Goal: Task Accomplishment & Management: Use online tool/utility

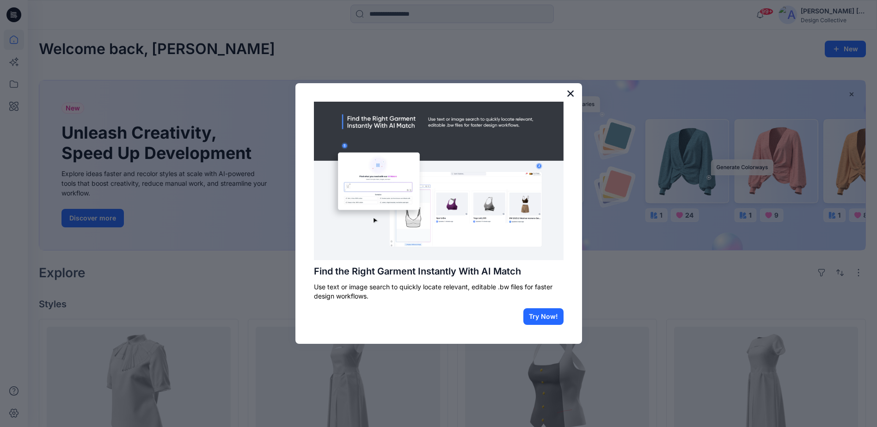
click at [569, 90] on button "×" at bounding box center [570, 93] width 9 height 15
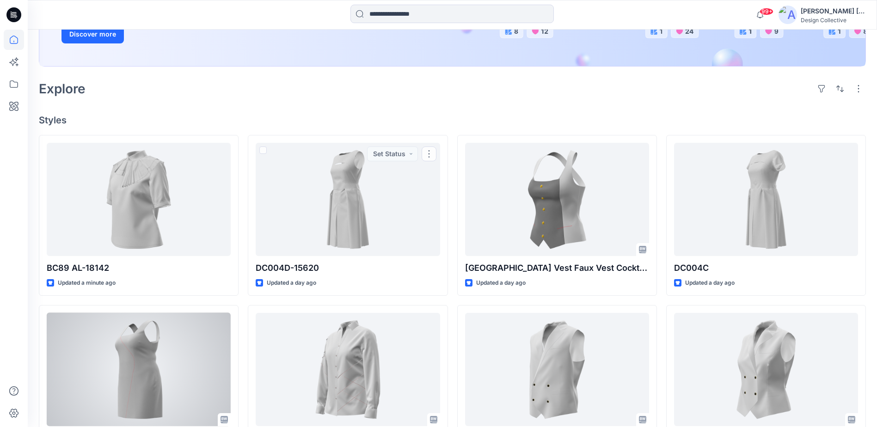
scroll to position [185, 0]
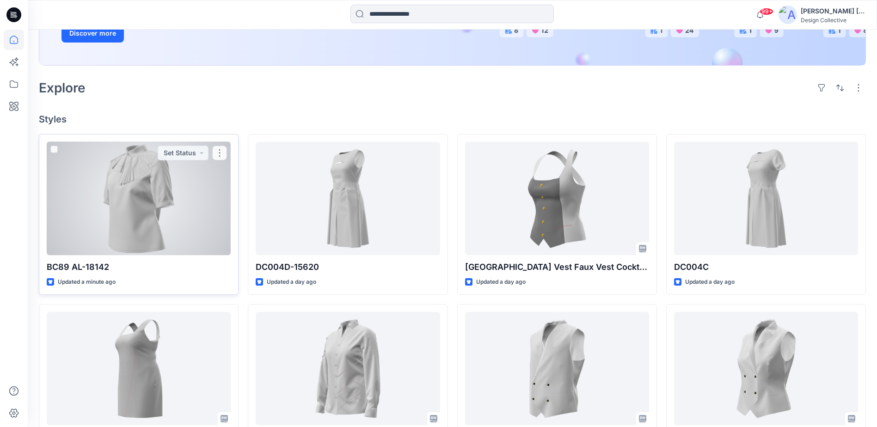
click at [109, 234] on div at bounding box center [139, 198] width 184 height 113
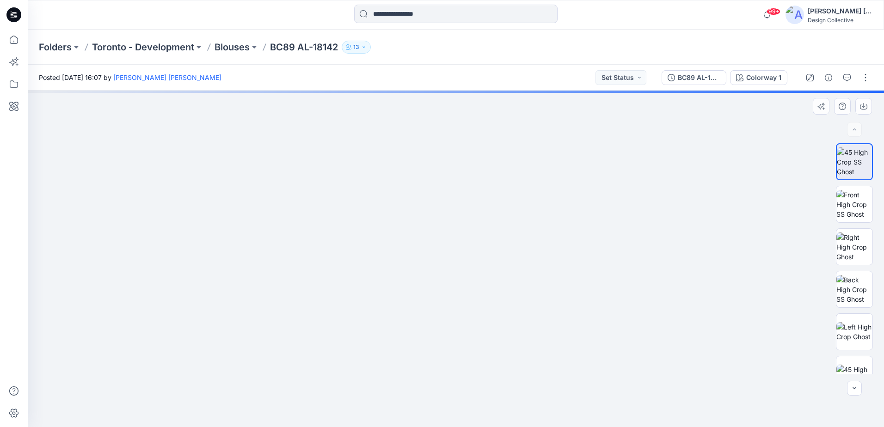
drag, startPoint x: 447, startPoint y: 191, endPoint x: 512, endPoint y: 211, distance: 68.0
click at [512, 211] on img at bounding box center [456, 218] width 428 height 418
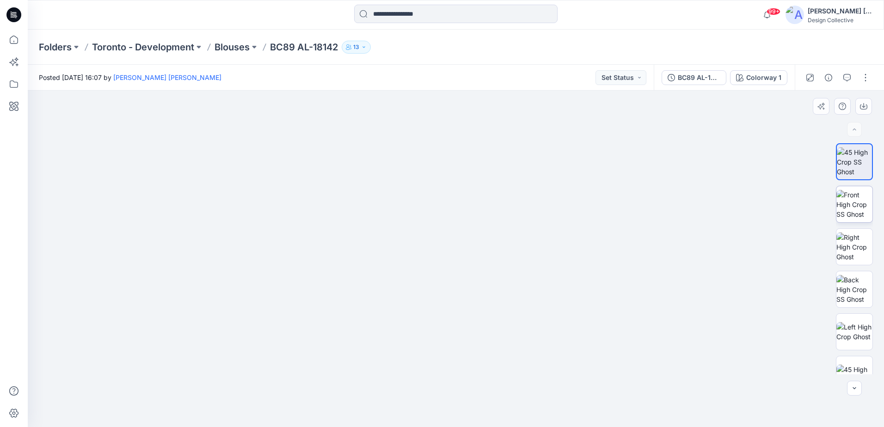
click at [854, 201] on img at bounding box center [854, 204] width 36 height 29
drag, startPoint x: 494, startPoint y: 192, endPoint x: 477, endPoint y: 279, distance: 88.5
click at [477, 279] on img at bounding box center [455, 235] width 508 height 384
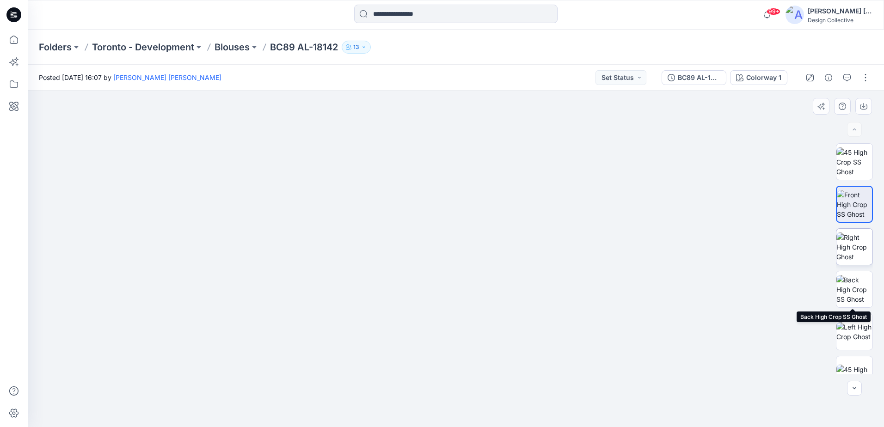
click at [850, 252] on img at bounding box center [854, 246] width 36 height 29
click at [850, 289] on img at bounding box center [854, 289] width 36 height 29
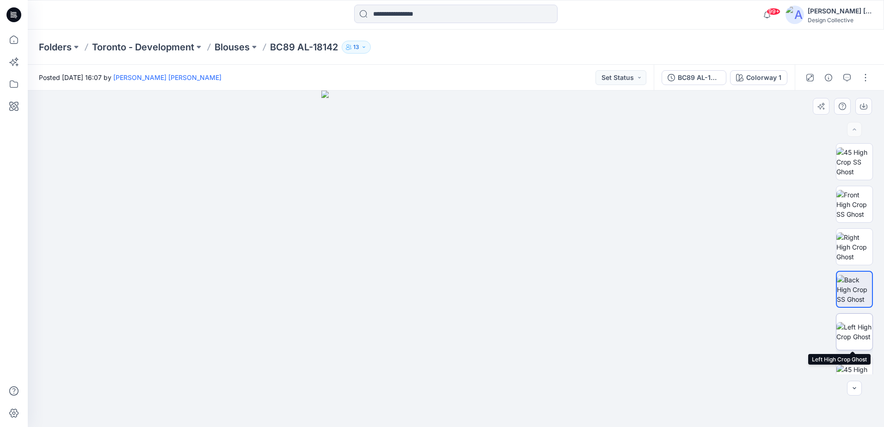
click at [854, 323] on img at bounding box center [854, 331] width 36 height 19
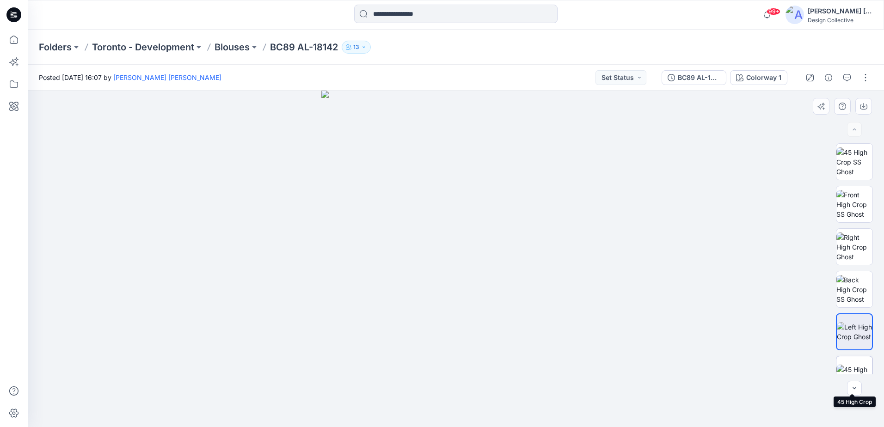
click at [854, 365] on img at bounding box center [854, 374] width 36 height 19
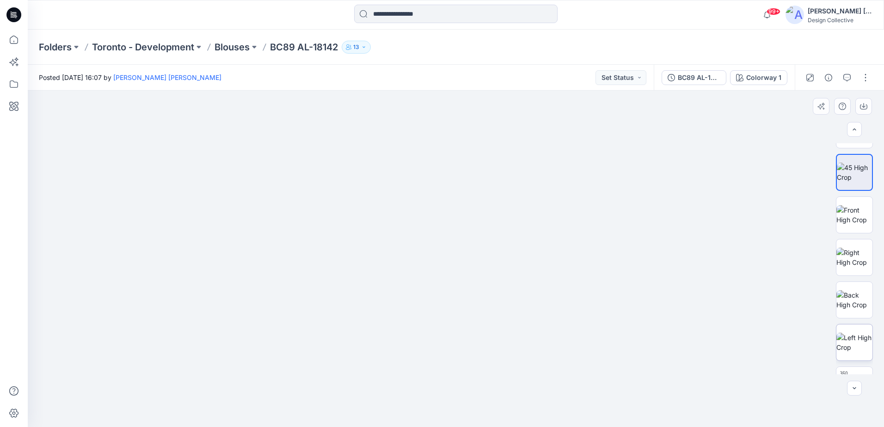
click at [854, 343] on img at bounding box center [854, 342] width 36 height 19
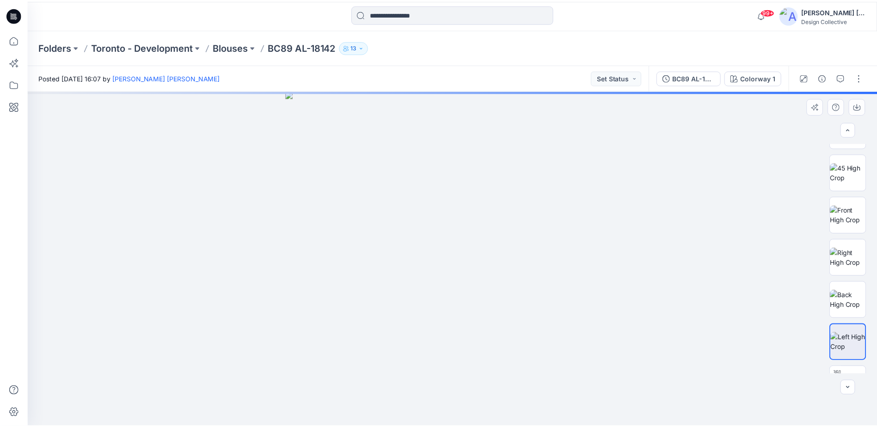
scroll to position [274, 0]
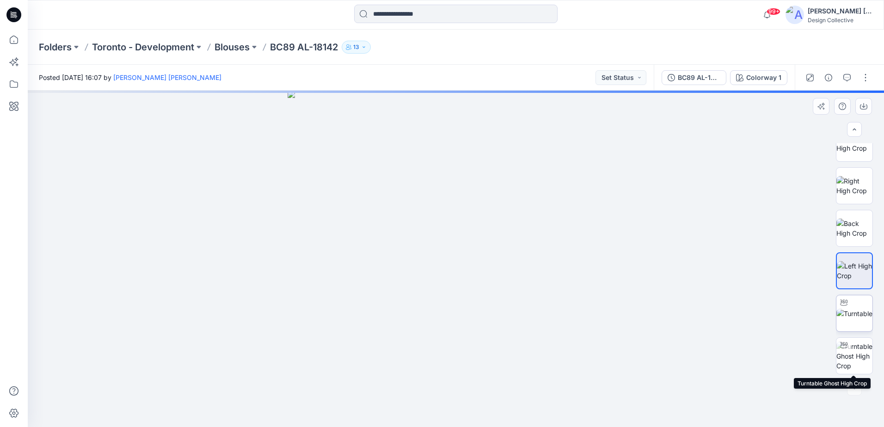
click at [846, 317] on img at bounding box center [854, 314] width 36 height 10
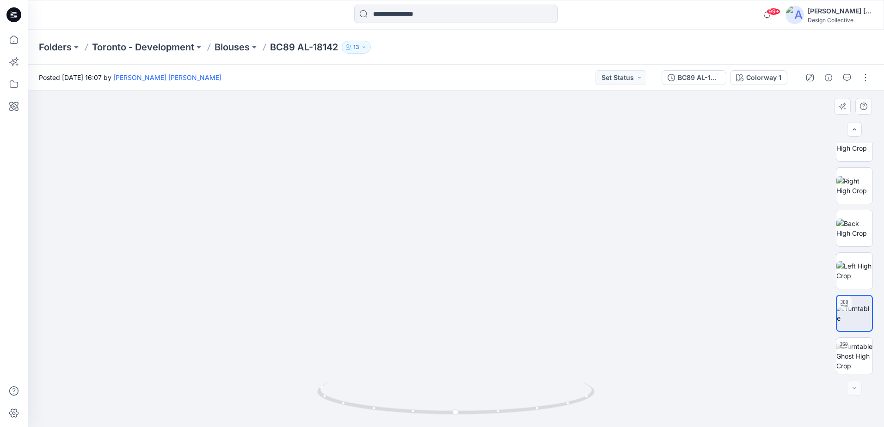
drag, startPoint x: 488, startPoint y: 292, endPoint x: 463, endPoint y: 235, distance: 62.1
click at [482, 242] on img at bounding box center [455, 213] width 521 height 429
drag, startPoint x: 472, startPoint y: 292, endPoint x: 467, endPoint y: 294, distance: 5.4
click at [471, 294] on img at bounding box center [455, 99] width 751 height 656
drag, startPoint x: 491, startPoint y: 200, endPoint x: 490, endPoint y: 221, distance: 21.3
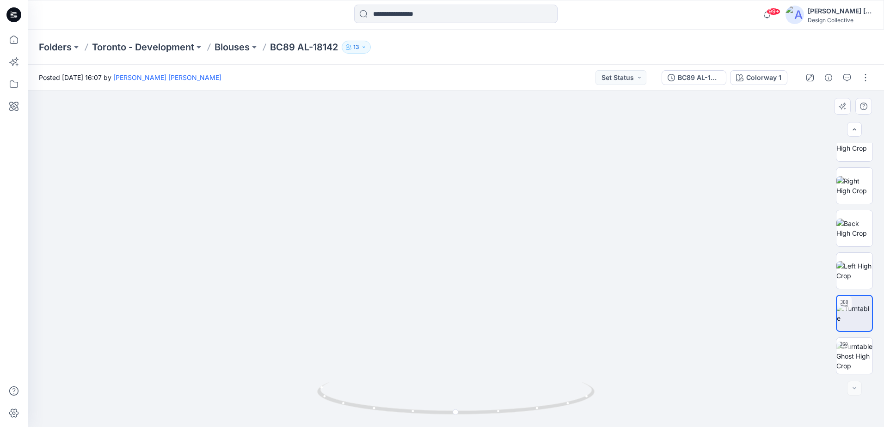
click at [490, 221] on img at bounding box center [454, 114] width 901 height 625
drag, startPoint x: 533, startPoint y: 79, endPoint x: 535, endPoint y: 72, distance: 7.2
click at [535, 72] on div "Posted [DATE] 16:07 by [PERSON_NAME] [PERSON_NAME] Set Status BC89 AL-18142 Col…" at bounding box center [456, 246] width 856 height 362
drag, startPoint x: 543, startPoint y: 220, endPoint x: 551, endPoint y: 173, distance: 47.8
click at [551, 173] on img at bounding box center [455, 115] width 624 height 624
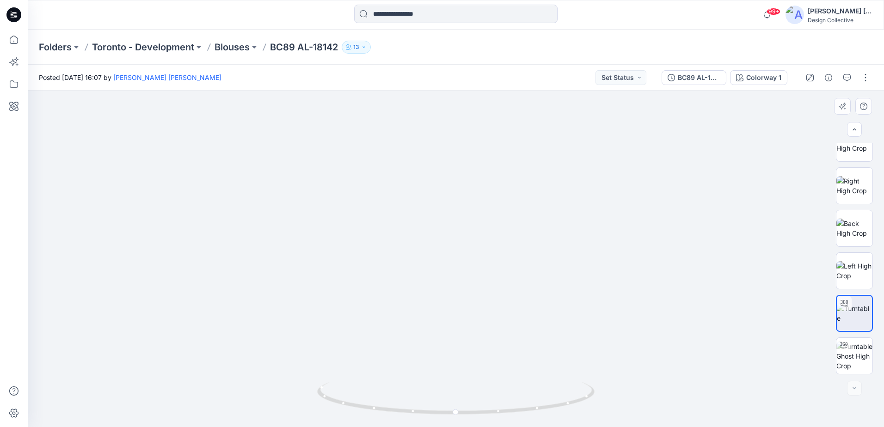
drag, startPoint x: 552, startPoint y: 187, endPoint x: 558, endPoint y: 278, distance: 91.2
click at [558, 277] on img at bounding box center [455, 160] width 624 height 534
click at [854, 273] on img at bounding box center [854, 270] width 36 height 19
drag, startPoint x: 419, startPoint y: 237, endPoint x: 482, endPoint y: 254, distance: 65.1
click at [482, 254] on img at bounding box center [455, 194] width 635 height 465
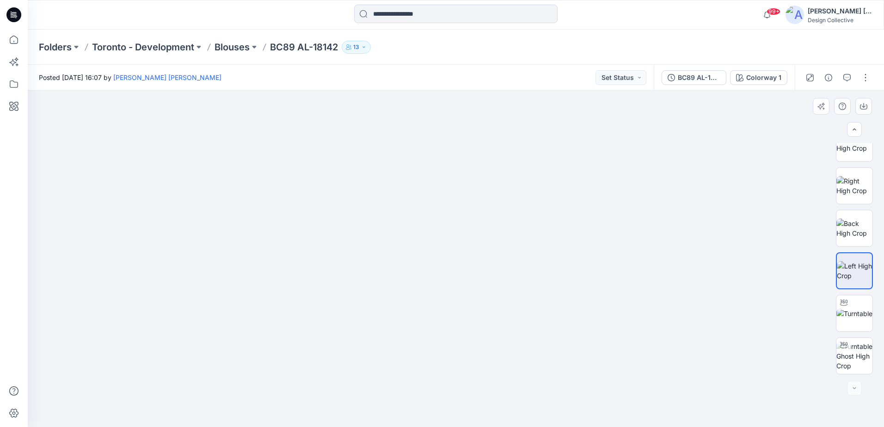
drag, startPoint x: 496, startPoint y: 235, endPoint x: 596, endPoint y: 255, distance: 102.3
click at [584, 256] on img at bounding box center [455, 194] width 635 height 465
click at [861, 223] on img at bounding box center [854, 228] width 36 height 19
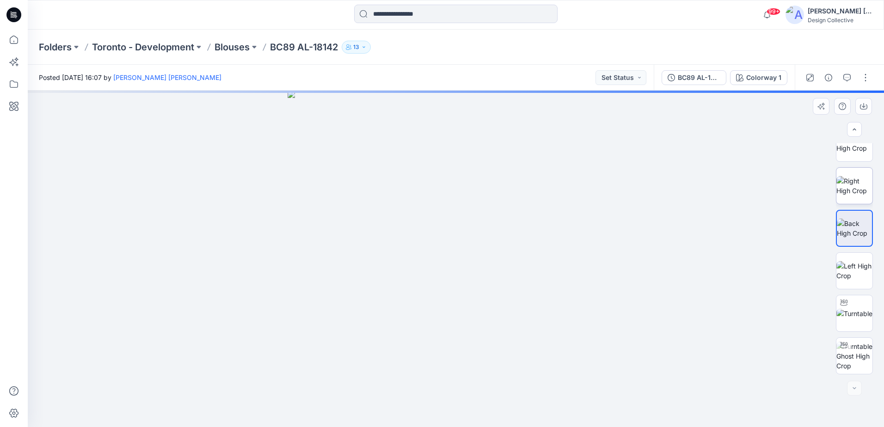
click at [851, 191] on img at bounding box center [854, 185] width 36 height 19
click at [852, 153] on img at bounding box center [854, 143] width 36 height 19
click at [856, 309] on img at bounding box center [854, 314] width 36 height 10
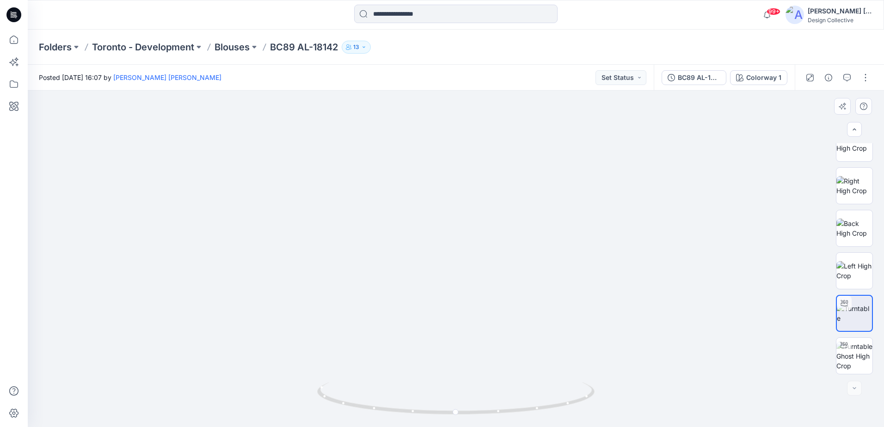
drag, startPoint x: 574, startPoint y: 185, endPoint x: 459, endPoint y: 252, distance: 133.8
click at [459, 252] on img at bounding box center [432, 151] width 901 height 551
drag, startPoint x: 13, startPoint y: 38, endPoint x: 22, endPoint y: 71, distance: 34.0
click at [13, 38] on icon at bounding box center [14, 40] width 20 height 20
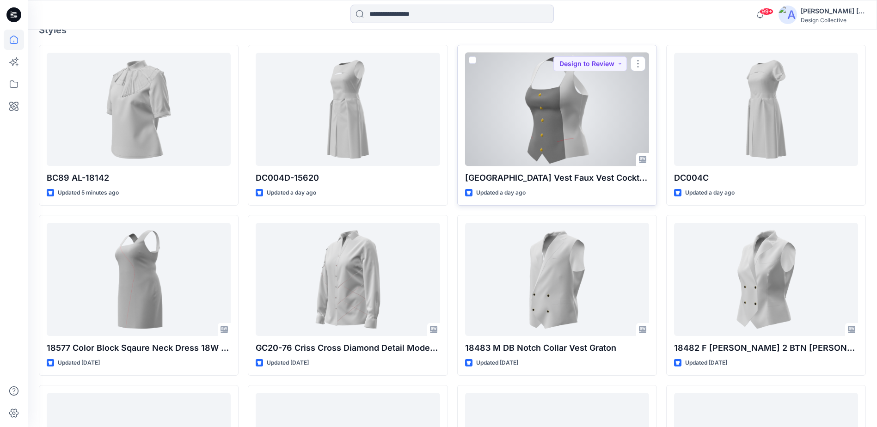
scroll to position [370, 0]
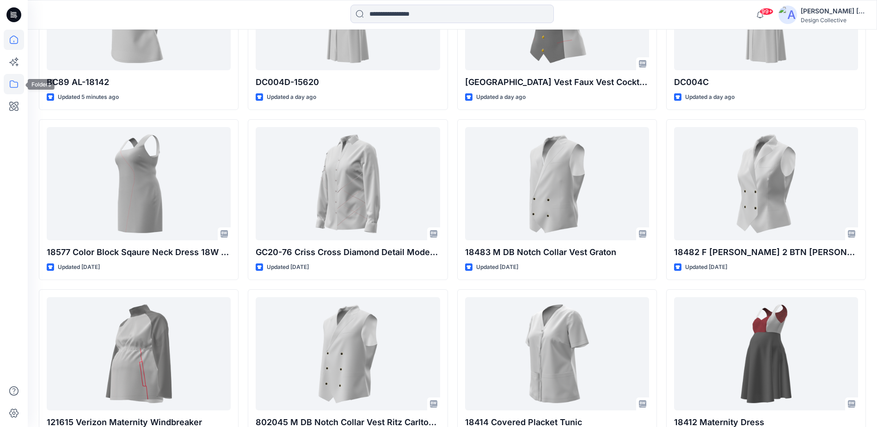
click at [14, 79] on icon at bounding box center [14, 84] width 20 height 20
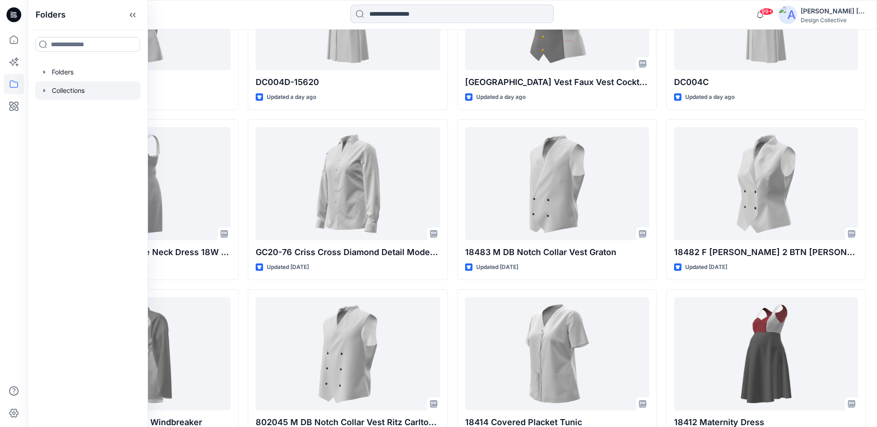
click at [97, 92] on div at bounding box center [87, 90] width 105 height 18
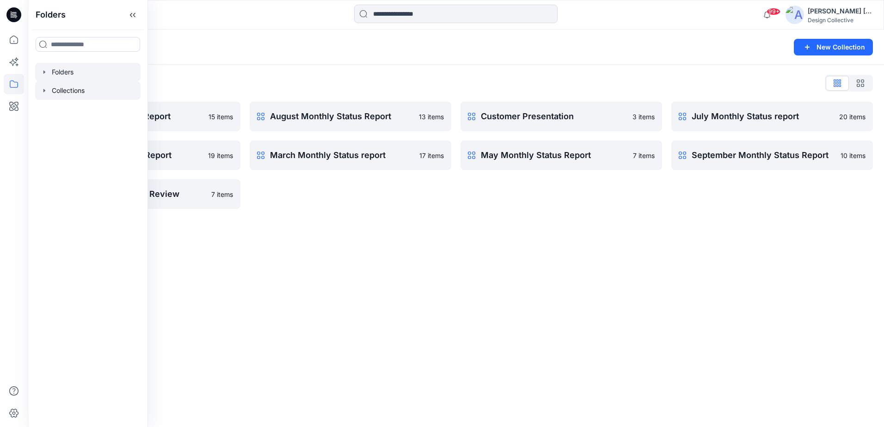
click at [75, 72] on div at bounding box center [87, 72] width 105 height 18
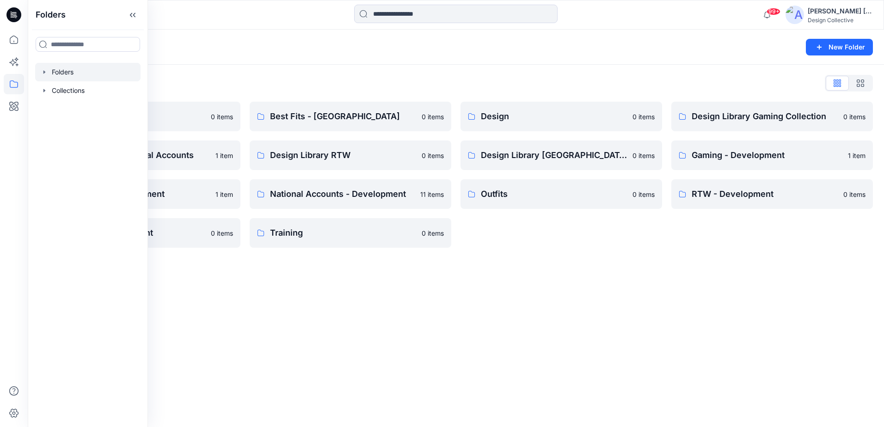
click at [324, 320] on div "Folders New Folder Folders List Best Fits 0 items Design Library National Accou…" at bounding box center [456, 228] width 856 height 397
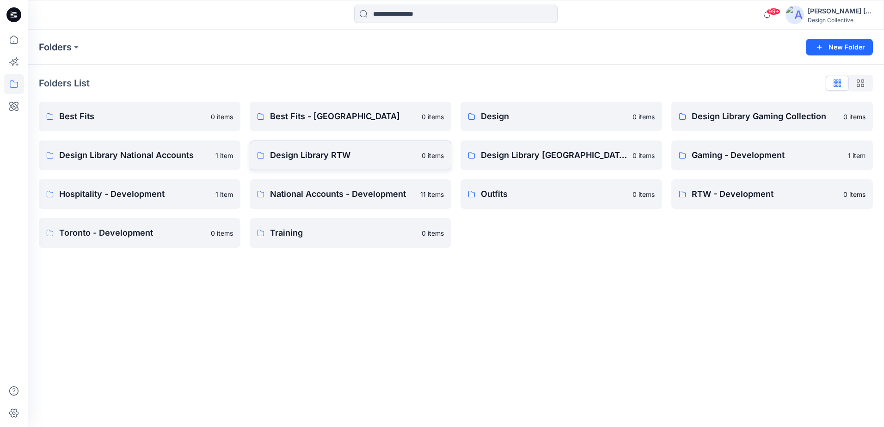
click at [326, 159] on p "Design Library RTW" at bounding box center [343, 155] width 146 height 13
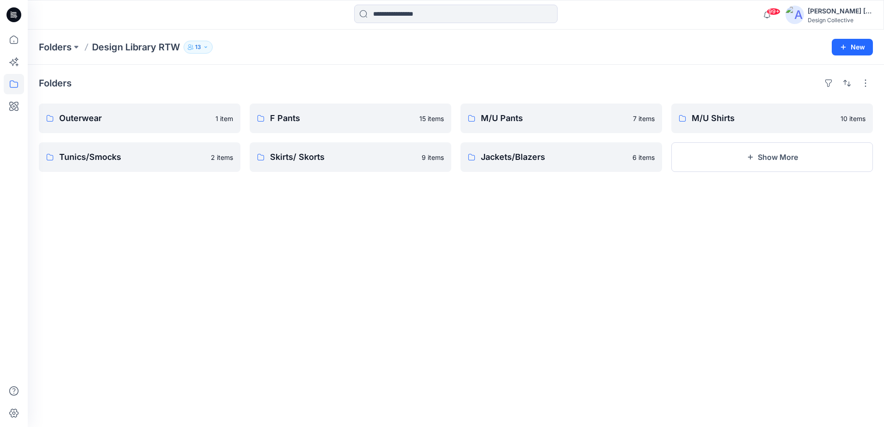
click at [484, 227] on div "Folders Outerwear 1 item Tunics/Smocks 2 items F Pants 15 items Skirts/ Skorts …" at bounding box center [456, 246] width 856 height 362
click at [148, 118] on p "Outerwear" at bounding box center [138, 118] width 159 height 13
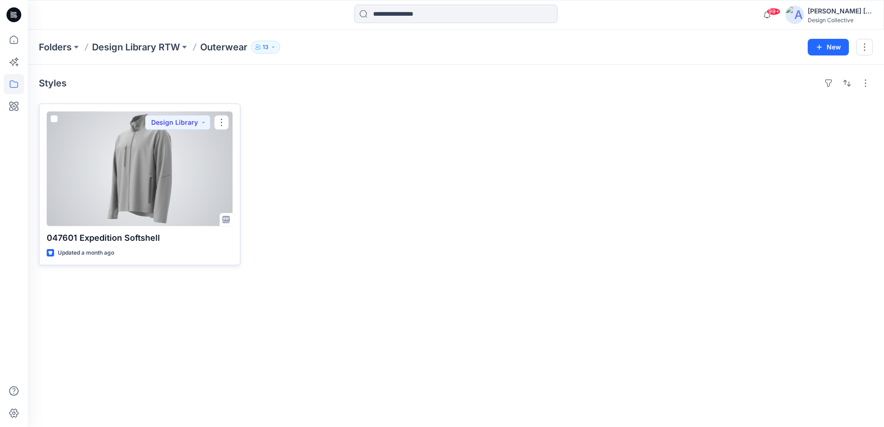
click at [149, 180] on div at bounding box center [140, 168] width 186 height 115
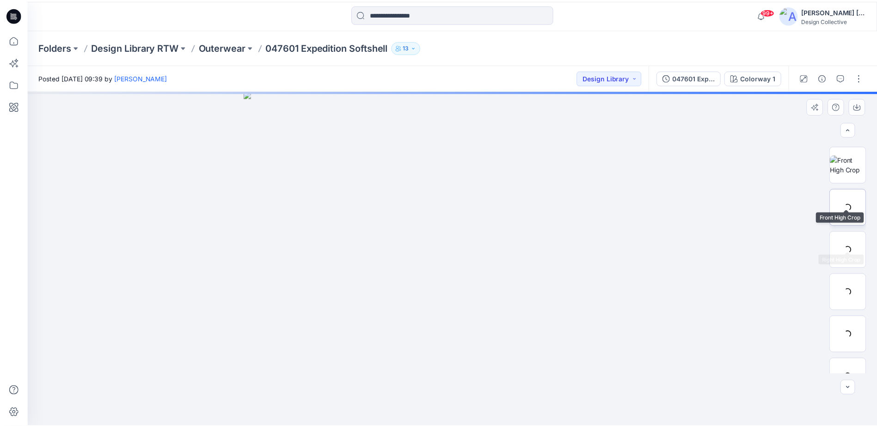
scroll to position [274, 0]
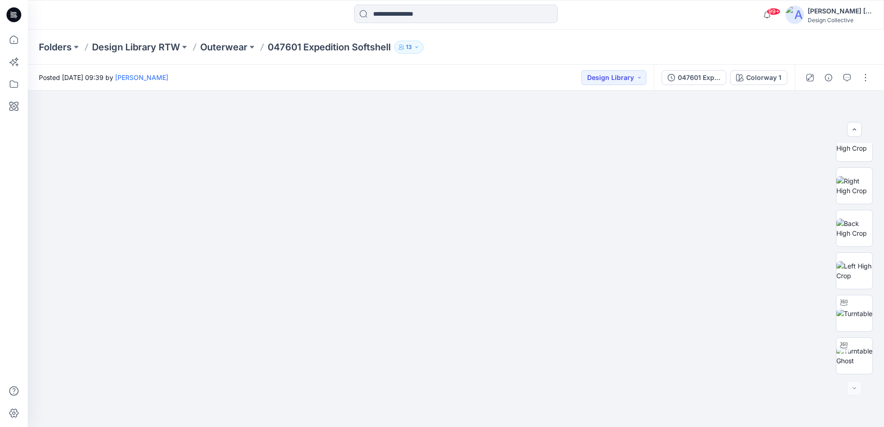
click at [811, 0] on div "99+ Notifications Your style BC89 AL-18142 is ready Just now Your style DC004D-…" at bounding box center [456, 15] width 856 height 30
click at [14, 46] on icon at bounding box center [14, 40] width 20 height 20
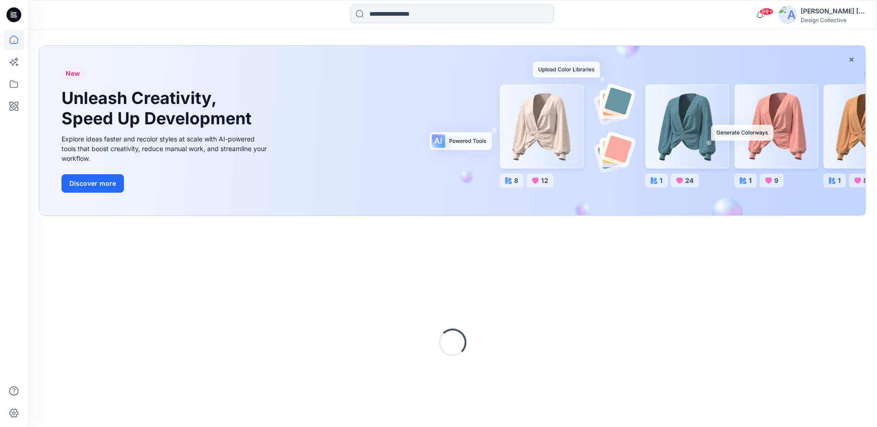
scroll to position [77, 0]
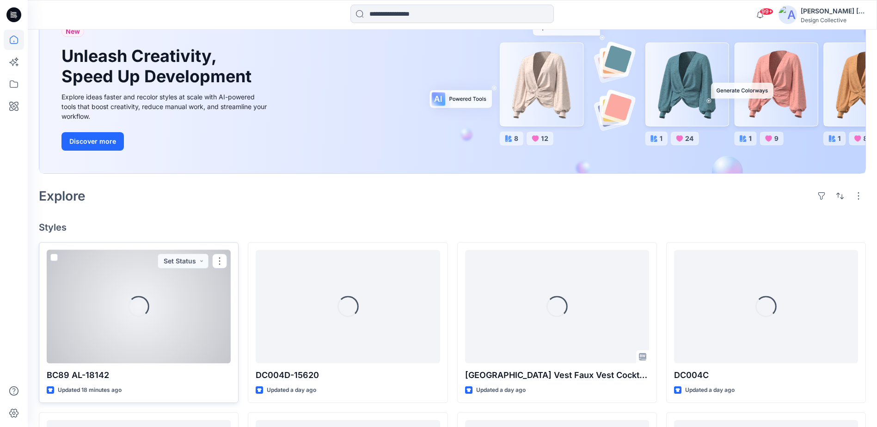
click at [102, 337] on div "Loading..." at bounding box center [139, 306] width 184 height 113
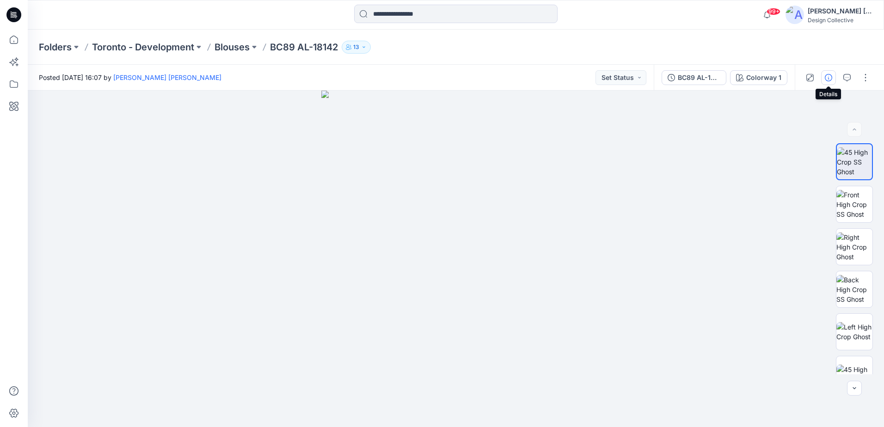
click at [824, 79] on icon "button" at bounding box center [827, 77] width 7 height 7
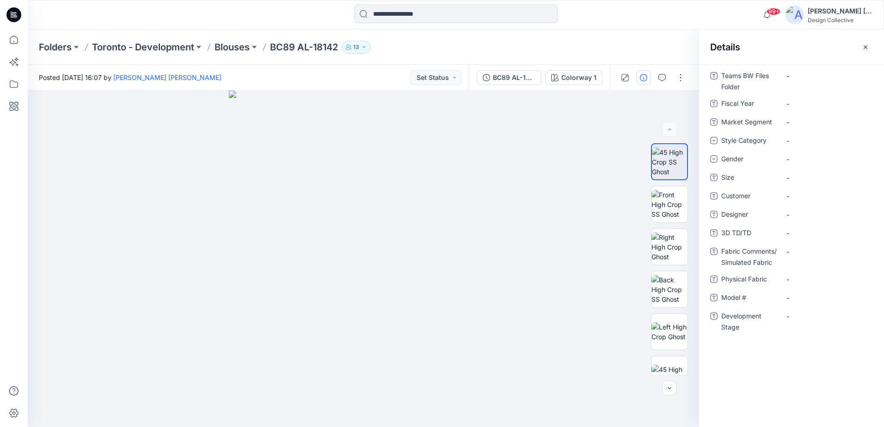
click at [804, 67] on div "Teams BW Files Folder - Fiscal Year - Market Segment - Style Category - Gender …" at bounding box center [791, 246] width 185 height 362
click at [804, 74] on Folder "-" at bounding box center [826, 76] width 80 height 10
click at [805, 102] on Year "-" at bounding box center [826, 104] width 80 height 10
type textarea "******"
click at [819, 127] on Segment "-" at bounding box center [826, 122] width 80 height 10
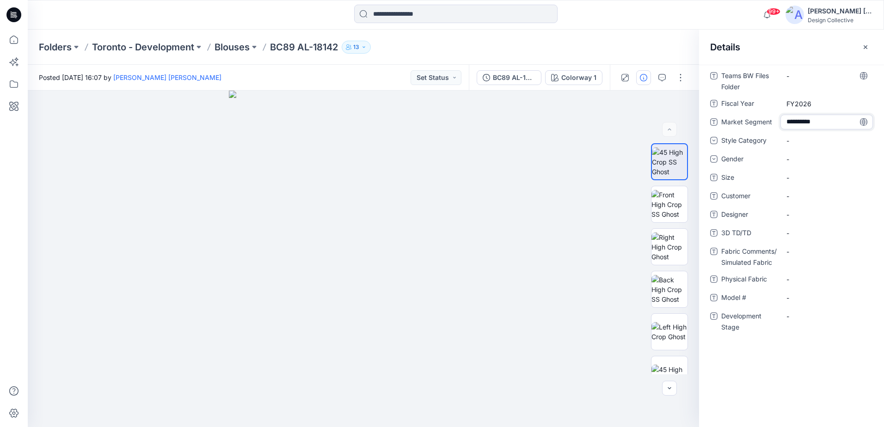
type textarea "**********"
click at [813, 140] on div "-" at bounding box center [826, 140] width 92 height 15
click at [821, 198] on div "Blouse" at bounding box center [826, 198] width 89 height 18
click at [800, 160] on div "-" at bounding box center [826, 159] width 92 height 15
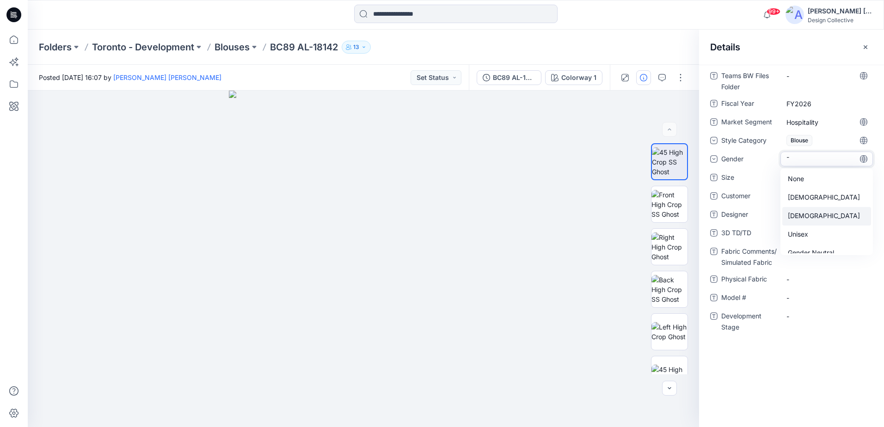
click at [806, 214] on div "[DEMOGRAPHIC_DATA]" at bounding box center [826, 216] width 89 height 18
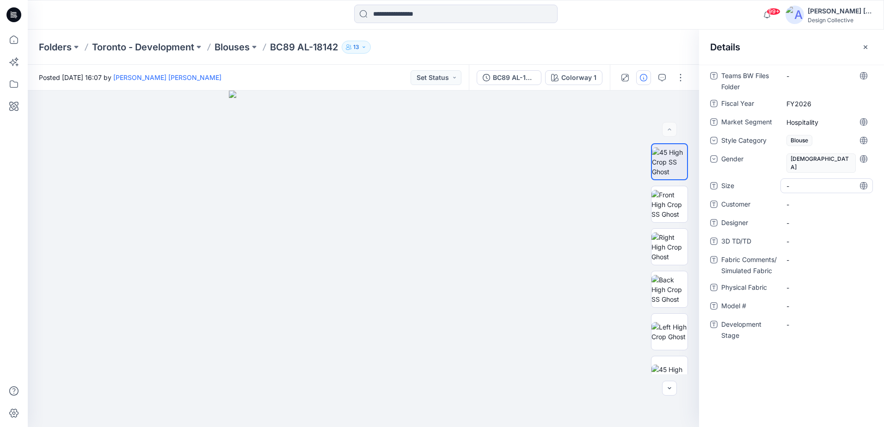
click at [805, 181] on span "-" at bounding box center [826, 186] width 80 height 10
type textarea "**********"
click at [808, 200] on span "-" at bounding box center [826, 205] width 80 height 10
type textarea "**********"
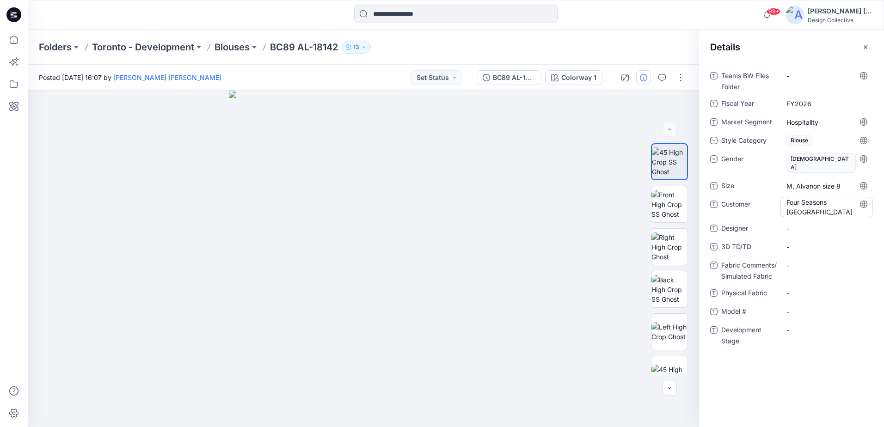
click at [809, 203] on span "Four Seasons [GEOGRAPHIC_DATA]" at bounding box center [826, 206] width 80 height 19
click at [804, 224] on span "-" at bounding box center [826, 229] width 80 height 10
type textarea "**********"
click at [820, 242] on TD\/TD "-" at bounding box center [826, 247] width 80 height 10
type textarea "**********"
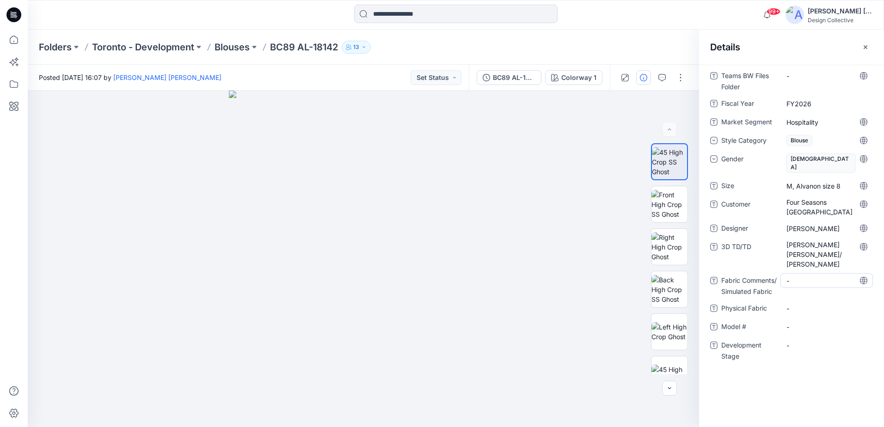
click at [811, 276] on Fabric "-" at bounding box center [826, 281] width 80 height 10
type textarea "**********"
click at [799, 274] on Fabric "Effortlfex 100% Polyester" at bounding box center [826, 283] width 80 height 19
type textarea "**********"
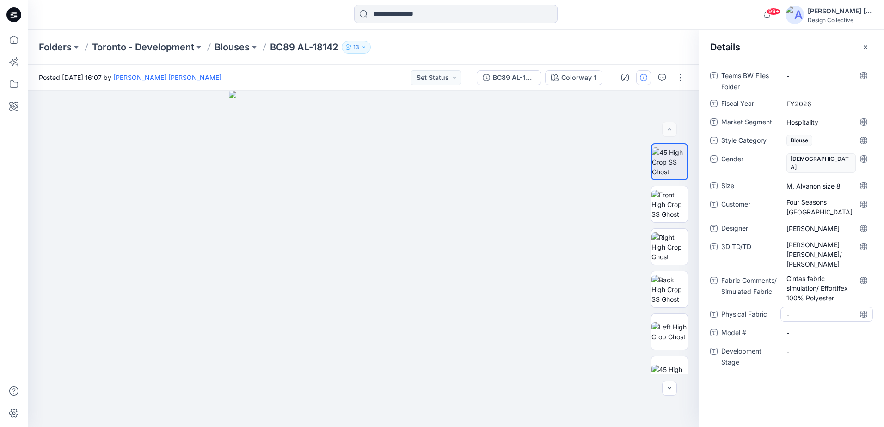
click at [794, 310] on Fabric "-" at bounding box center [826, 315] width 80 height 10
type textarea "**********"
click at [794, 311] on div "Teams BW Files Folder - Fiscal Year FY2026 Market Segment Hospitality Style Cat…" at bounding box center [791, 226] width 163 height 316
click at [794, 331] on div "-" at bounding box center [826, 338] width 92 height 15
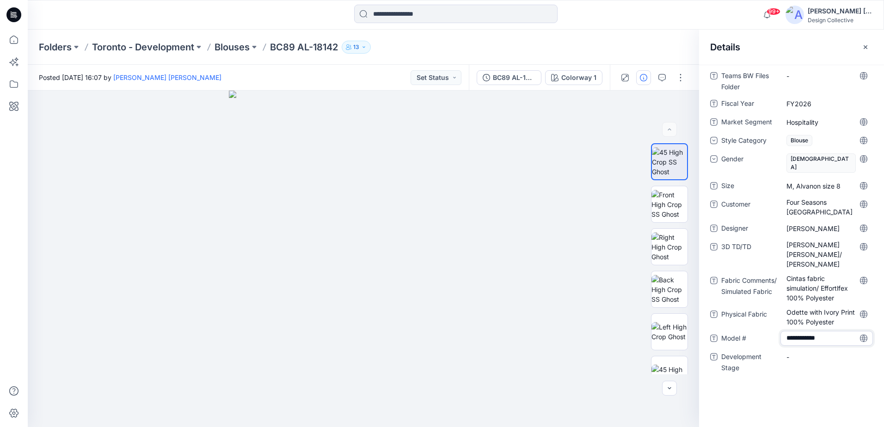
type textarea "**********"
click at [800, 349] on div "-" at bounding box center [826, 356] width 92 height 15
type textarea "********"
click at [791, 367] on div "Teams BW Files Folder - Fiscal Year FY2026 Market Segment Hospitality Style Cat…" at bounding box center [791, 246] width 185 height 362
click at [791, 349] on div "sampling" at bounding box center [826, 356] width 92 height 15
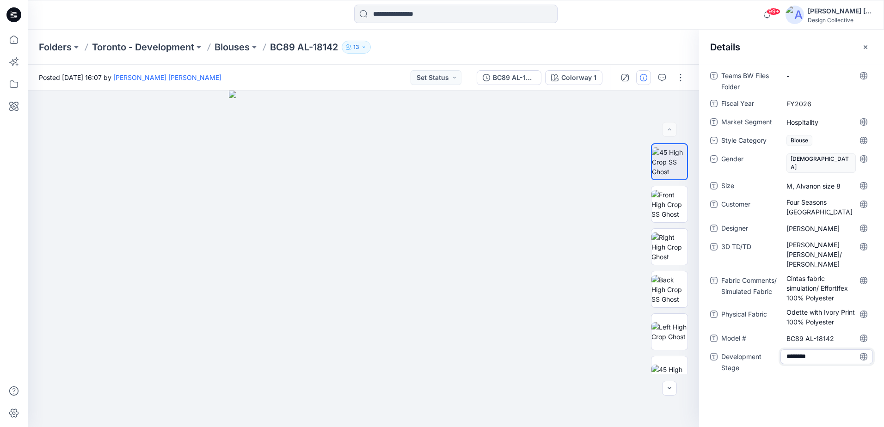
click at [790, 349] on textarea "********" at bounding box center [826, 356] width 92 height 15
type textarea "********"
click at [782, 356] on div "Teams BW Files Folder - Fiscal Year FY2026 Market Segment Hospitality Style Cat…" at bounding box center [791, 226] width 163 height 316
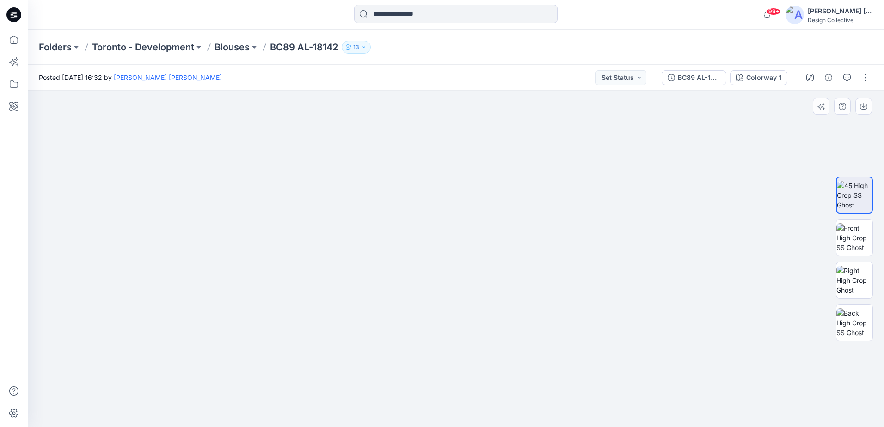
drag, startPoint x: 424, startPoint y: 176, endPoint x: 477, endPoint y: 281, distance: 117.8
click at [464, 279] on img at bounding box center [456, 224] width 548 height 406
click at [851, 279] on img at bounding box center [854, 280] width 36 height 29
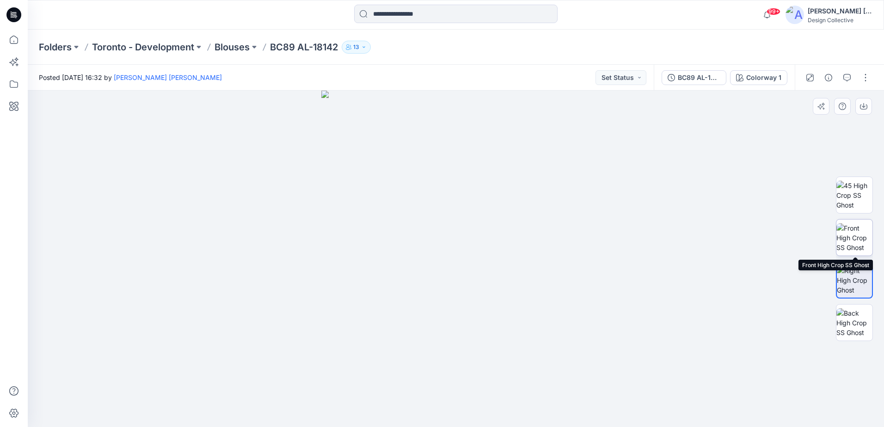
click at [855, 245] on img at bounding box center [854, 237] width 36 height 29
drag, startPoint x: 451, startPoint y: 188, endPoint x: 447, endPoint y: 262, distance: 74.0
click at [447, 262] on img at bounding box center [455, 242] width 468 height 370
drag, startPoint x: 433, startPoint y: 268, endPoint x: 445, endPoint y: 310, distance: 44.2
click at [445, 310] on img at bounding box center [455, 250] width 757 height 354
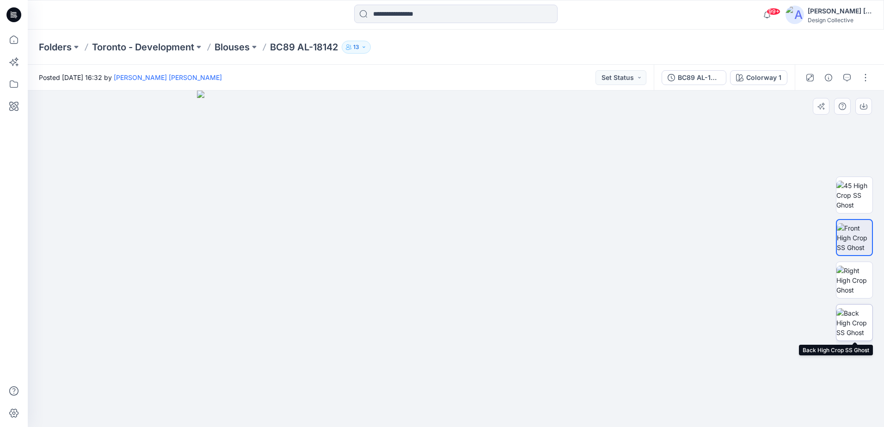
click at [856, 317] on img at bounding box center [854, 322] width 36 height 29
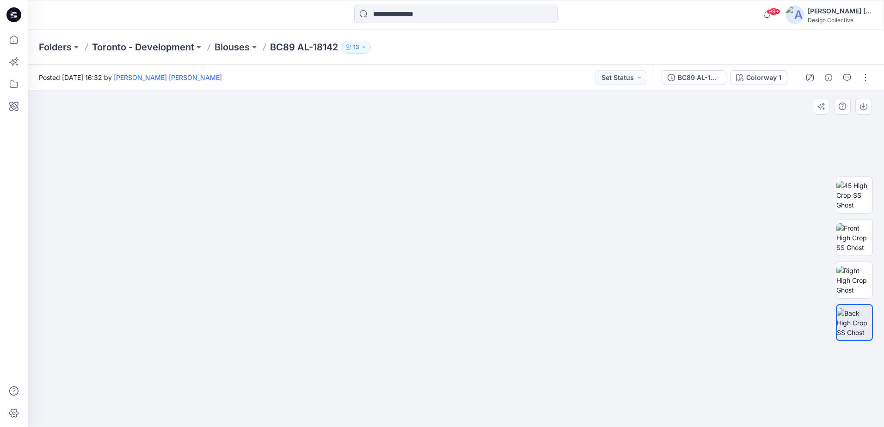
drag, startPoint x: 450, startPoint y: 276, endPoint x: 478, endPoint y: 311, distance: 45.3
click at [474, 317] on img at bounding box center [456, 213] width 588 height 427
click at [747, 74] on div "Colorway 1" at bounding box center [763, 78] width 35 height 10
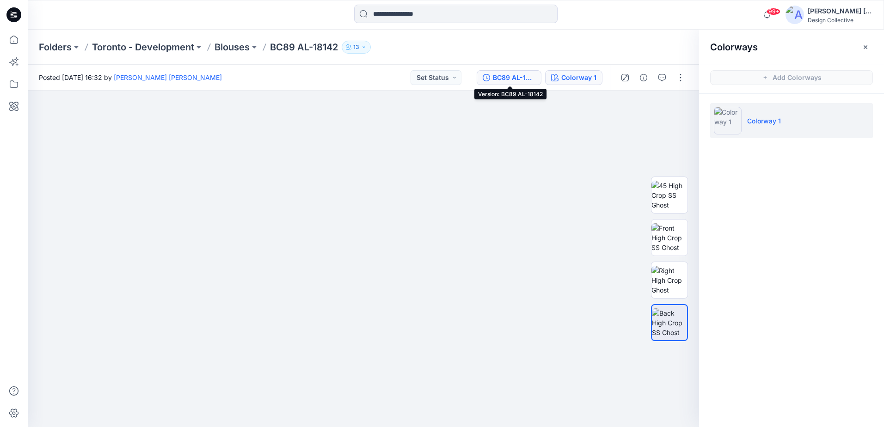
click at [508, 74] on div "BC89 AL-18142" at bounding box center [514, 78] width 43 height 10
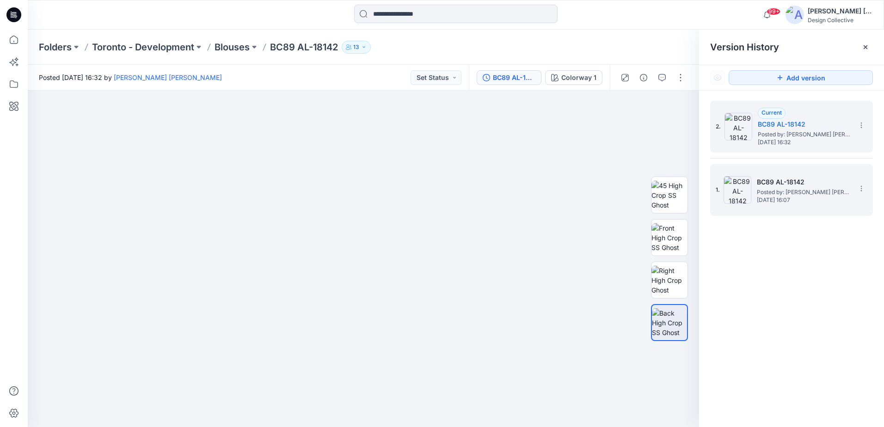
click at [792, 189] on span "Posted by: [PERSON_NAME] [PERSON_NAME]" at bounding box center [803, 192] width 92 height 9
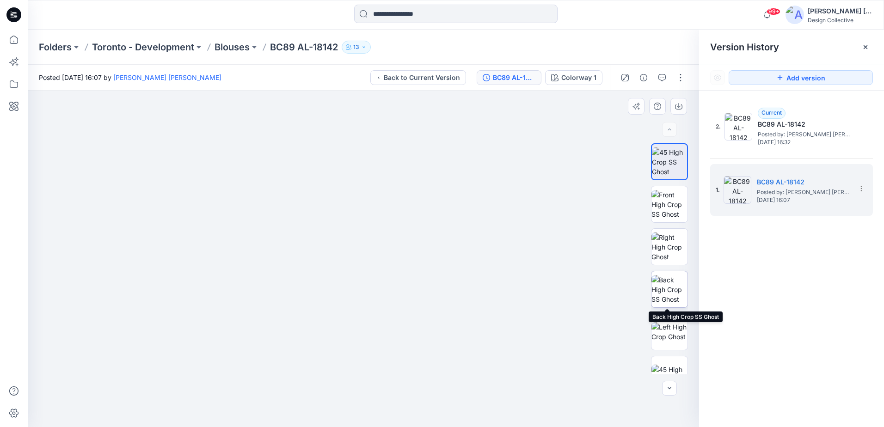
click at [671, 293] on img at bounding box center [669, 289] width 36 height 29
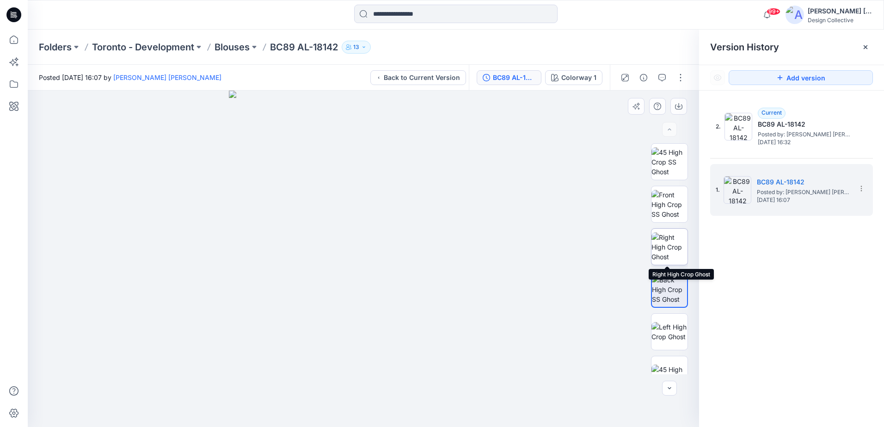
click at [665, 259] on img at bounding box center [669, 246] width 36 height 29
click at [667, 218] on img at bounding box center [669, 204] width 36 height 29
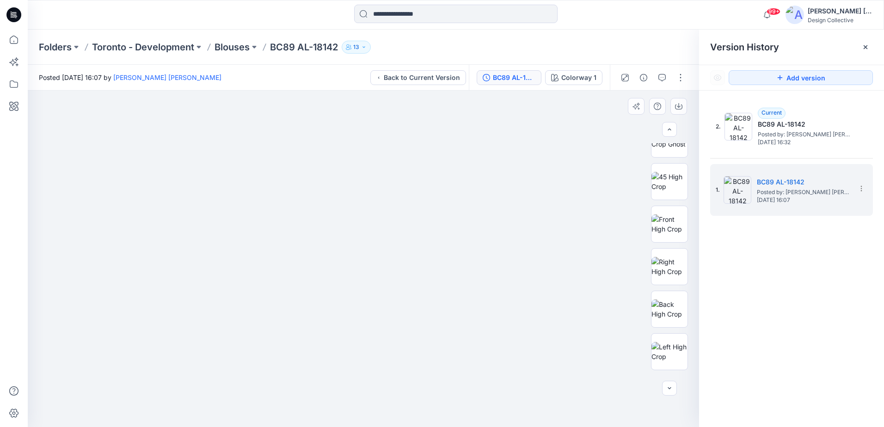
scroll to position [202, 0]
drag, startPoint x: 381, startPoint y: 230, endPoint x: 394, endPoint y: 374, distance: 144.8
click at [402, 384] on img at bounding box center [363, 227] width 468 height 399
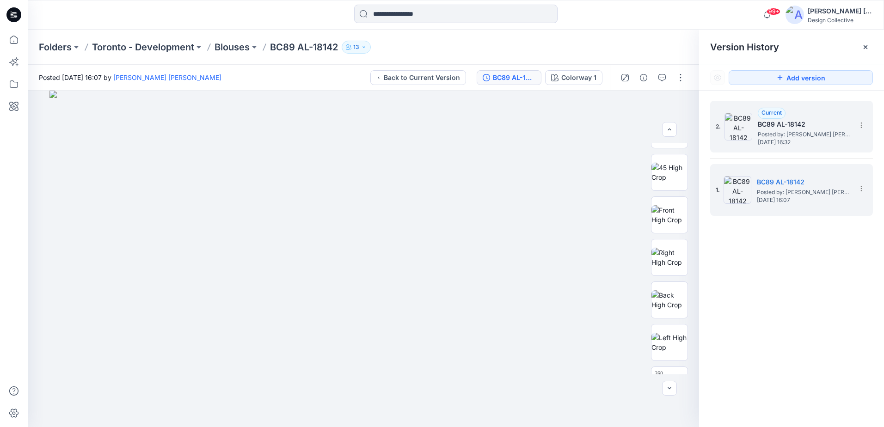
click at [759, 130] on span "Posted by: [PERSON_NAME] [PERSON_NAME]" at bounding box center [803, 134] width 92 height 9
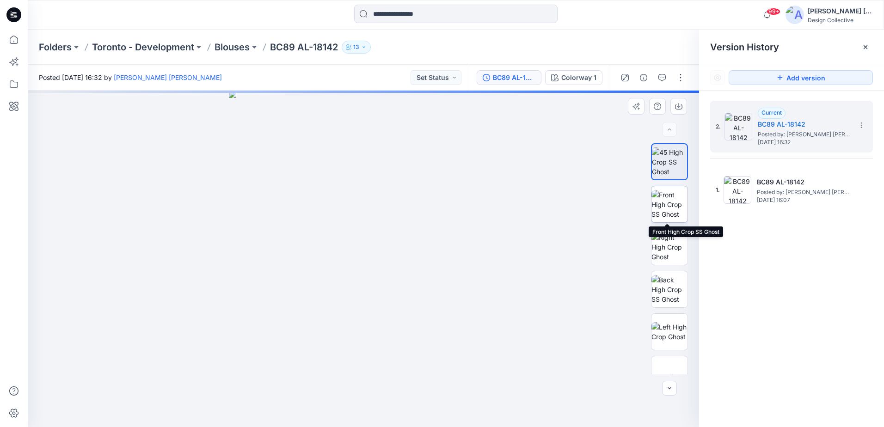
click at [662, 200] on img at bounding box center [669, 204] width 36 height 29
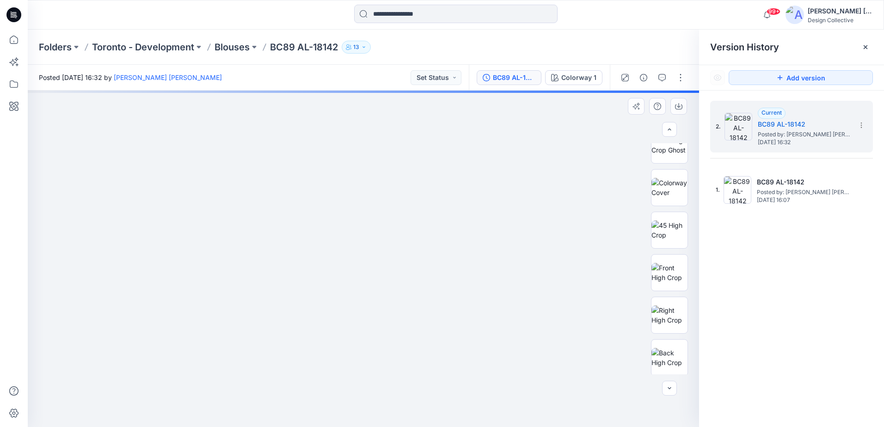
scroll to position [202, 0]
drag, startPoint x: 363, startPoint y: 199, endPoint x: 360, endPoint y: 352, distance: 153.0
click at [360, 352] on img at bounding box center [363, 250] width 588 height 353
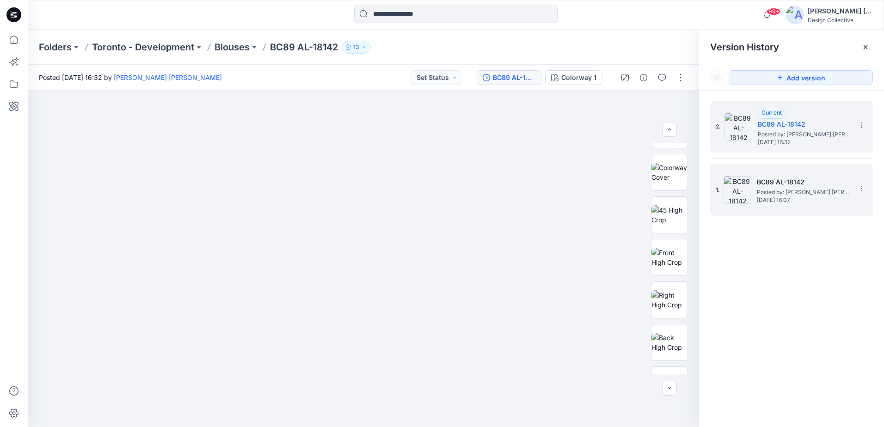
drag, startPoint x: 744, startPoint y: 189, endPoint x: 733, endPoint y: 195, distance: 12.6
click at [744, 189] on img at bounding box center [737, 190] width 28 height 28
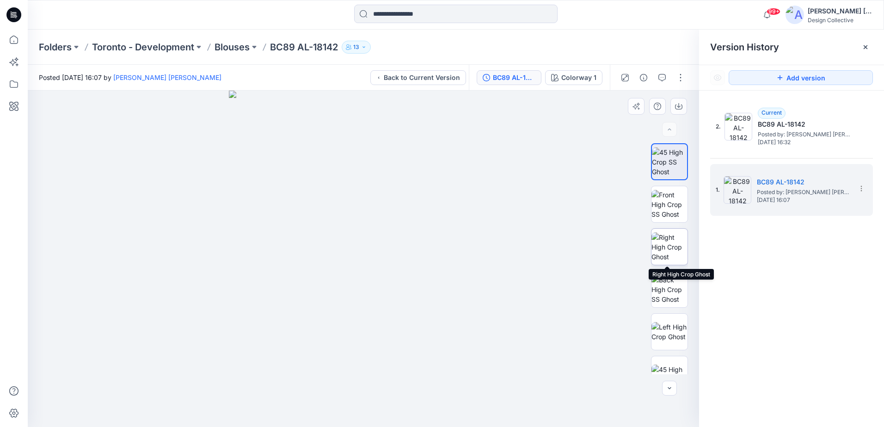
click at [669, 239] on img at bounding box center [669, 246] width 36 height 29
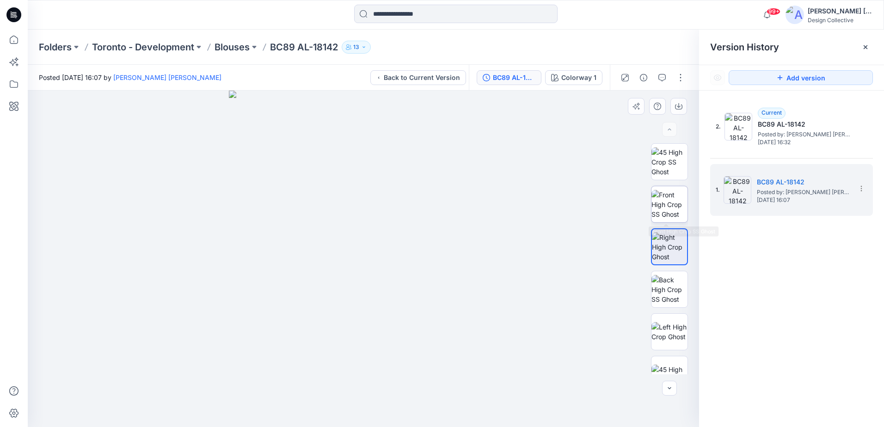
click at [665, 218] on img at bounding box center [669, 204] width 36 height 29
drag, startPoint x: 415, startPoint y: 194, endPoint x: 443, endPoint y: 377, distance: 185.1
click at [443, 377] on img at bounding box center [363, 256] width 588 height 341
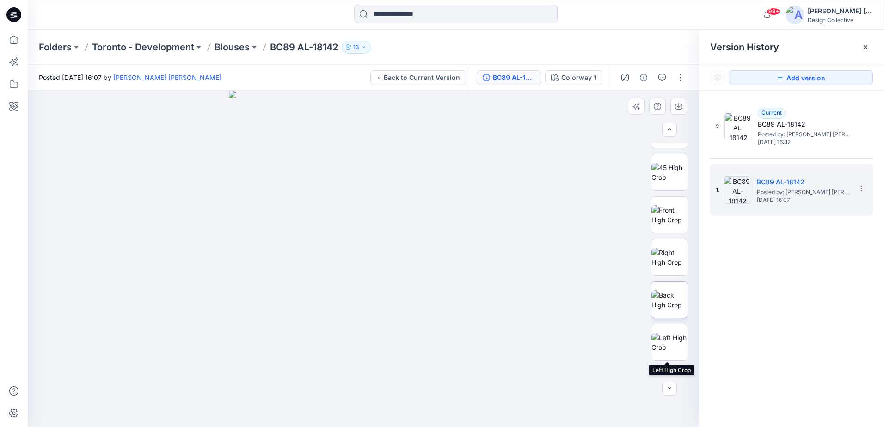
click at [659, 290] on img at bounding box center [669, 299] width 36 height 19
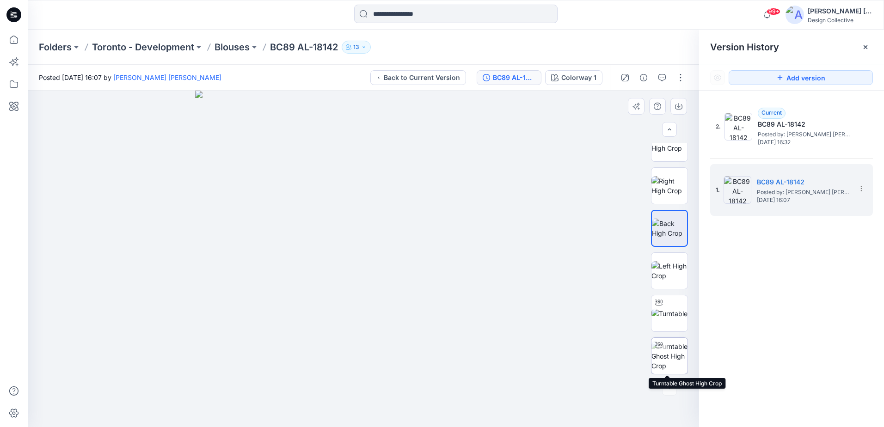
click at [667, 360] on img at bounding box center [669, 356] width 36 height 29
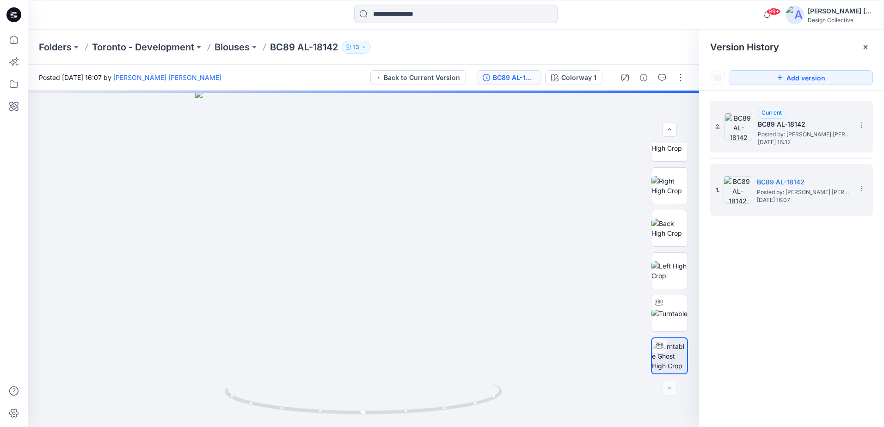
click at [763, 144] on span "Wednesday, September 24, 2025 16:32" at bounding box center [803, 142] width 92 height 6
